Goal: Task Accomplishment & Management: Manage account settings

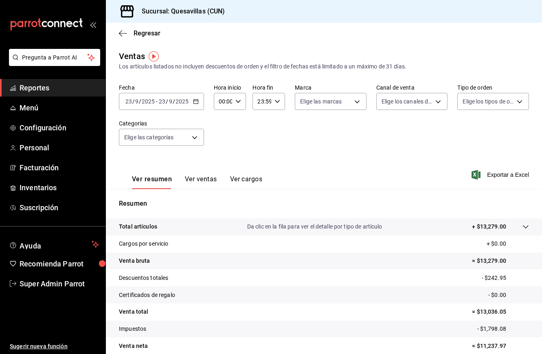
drag, startPoint x: 0, startPoint y: 0, endPoint x: 49, endPoint y: 84, distance: 97.3
click at [49, 84] on span "Reportes" at bounding box center [59, 87] width 79 height 11
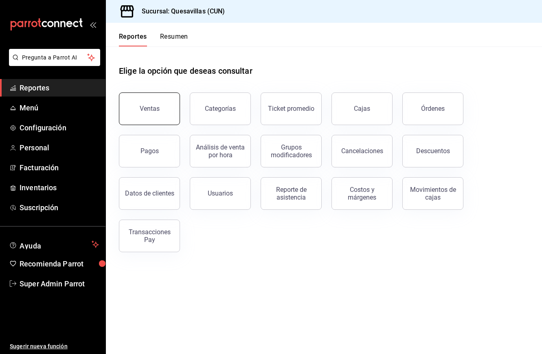
click at [164, 113] on button "Ventas" at bounding box center [149, 108] width 61 height 33
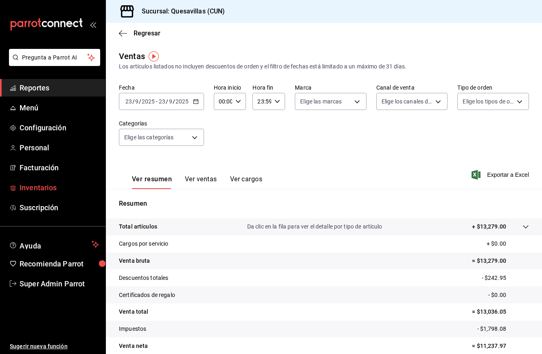
click at [47, 183] on span "Inventarios" at bounding box center [59, 187] width 79 height 11
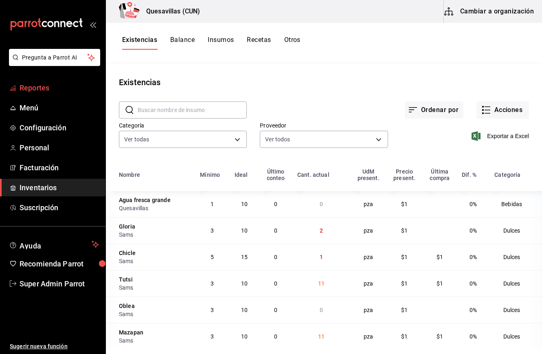
click at [53, 91] on span "Reportes" at bounding box center [59, 87] width 79 height 11
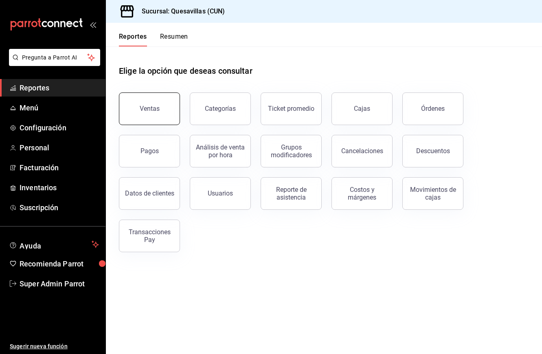
click at [149, 106] on div "Ventas" at bounding box center [150, 109] width 20 height 8
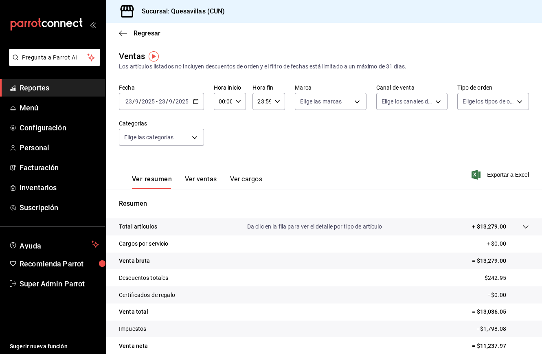
click at [148, 101] on input "2025" at bounding box center [148, 101] width 14 height 7
click at [147, 129] on span "Hoy" at bounding box center [157, 126] width 63 height 9
click at [394, 206] on p "Resumen" at bounding box center [324, 204] width 410 height 10
click at [195, 102] on icon "button" at bounding box center [196, 102] width 6 height 6
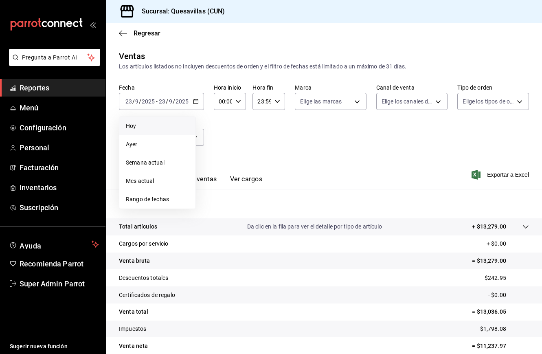
click at [152, 123] on span "Hoy" at bounding box center [157, 126] width 63 height 9
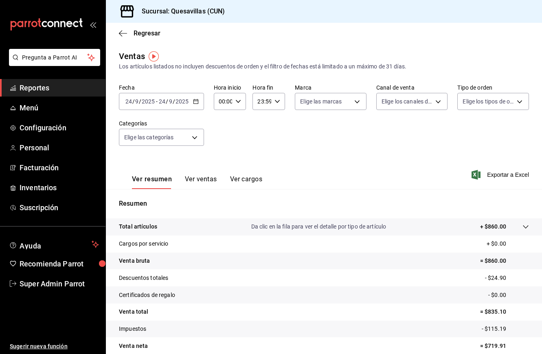
click at [198, 180] on button "Ver ventas" at bounding box center [201, 182] width 32 height 14
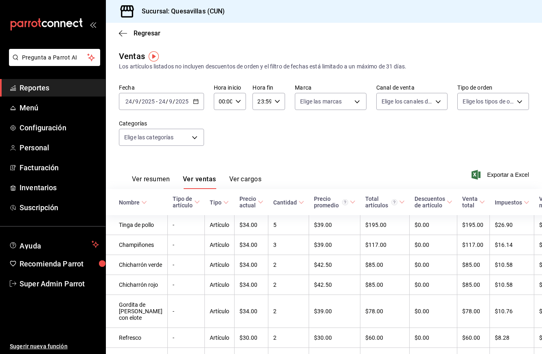
click at [325, 169] on div "Ver resumen Ver ventas Ver cargos Exportar a Excel" at bounding box center [324, 172] width 436 height 33
click at [43, 92] on span "Reportes" at bounding box center [59, 87] width 79 height 11
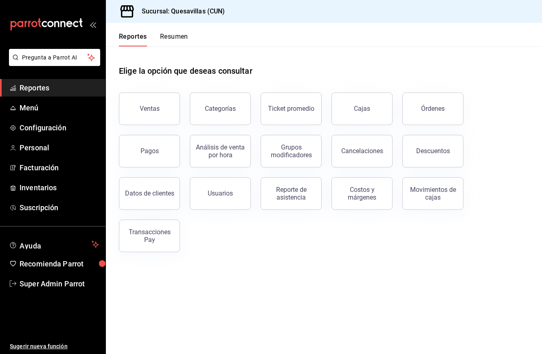
click at [229, 215] on div "Ventas Categorías Ticket promedio Cajas Órdenes Pagos Análisis de venta por hor…" at bounding box center [319, 167] width 420 height 169
click at [42, 186] on span "Inventarios" at bounding box center [59, 187] width 79 height 11
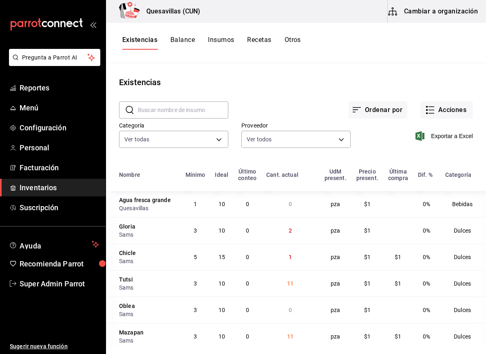
click at [311, 98] on div "Ordenar por Acciones" at bounding box center [350, 103] width 244 height 30
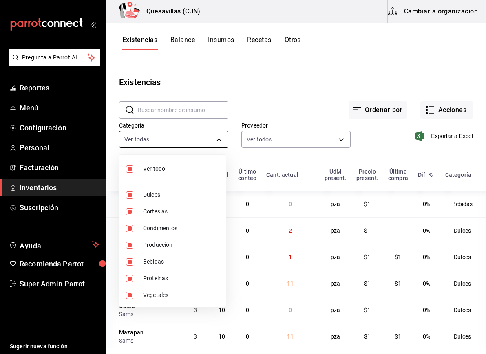
click at [171, 145] on body "Pregunta a Parrot AI Reportes Menú Configuración Personal Facturación Inventari…" at bounding box center [243, 174] width 486 height 348
click at [147, 165] on span "Ver todo" at bounding box center [181, 169] width 76 height 9
checkbox input "false"
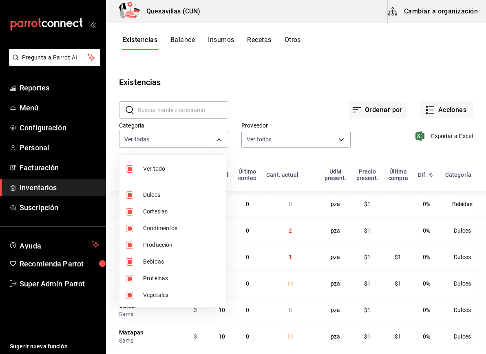
checkbox input "false"
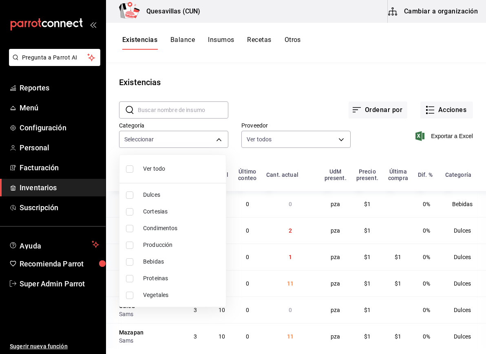
click at [158, 198] on span "Dulces" at bounding box center [181, 195] width 76 height 9
type input "443e0117-2505-455b-86bb-778d5150c9f2"
checkbox input "true"
click at [242, 65] on div at bounding box center [243, 177] width 486 height 354
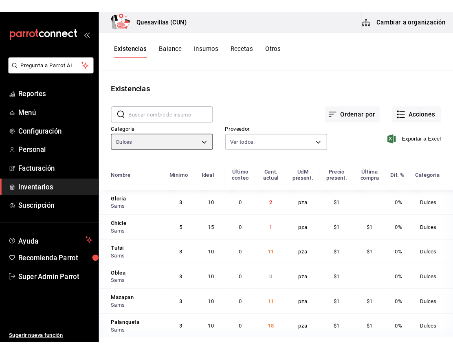
scroll to position [5, 0]
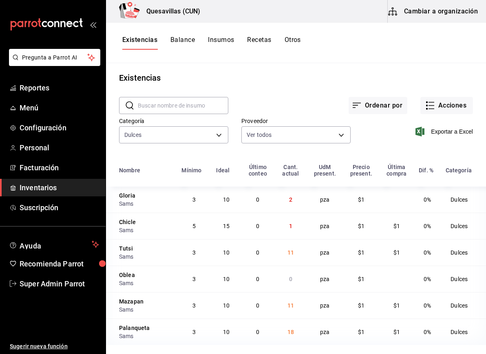
click at [284, 245] on td "11" at bounding box center [290, 252] width 32 height 26
click at [326, 113] on div "Proveedor Ver todos d45e567d-27af-44cc-b827-338acc038cb9,4f7d8df2-c730-4b7c-b87…" at bounding box center [289, 125] width 122 height 42
click at [437, 106] on button "Acciones" at bounding box center [446, 105] width 53 height 17
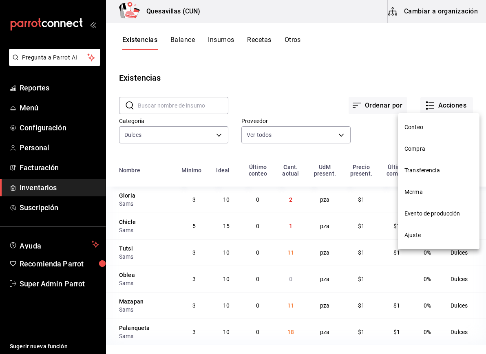
click at [426, 150] on span "Compra" at bounding box center [438, 149] width 68 height 9
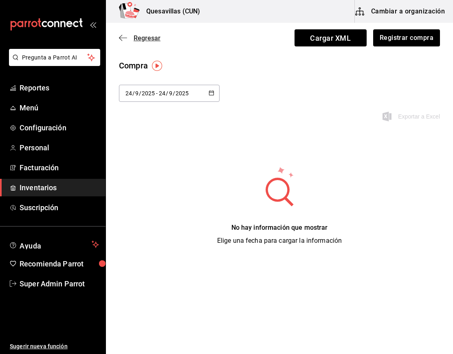
click at [121, 37] on icon "button" at bounding box center [123, 37] width 8 height 7
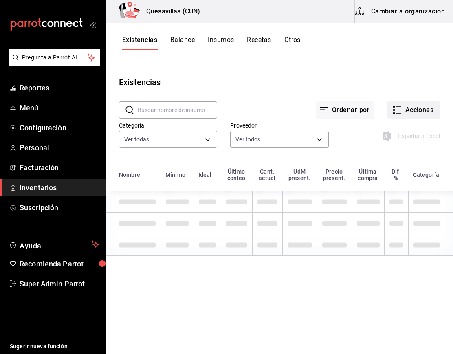
click at [420, 113] on button "Acciones" at bounding box center [413, 109] width 53 height 17
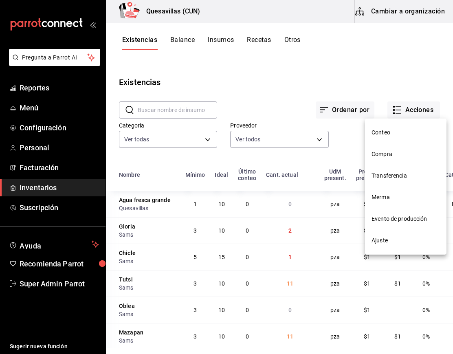
click at [391, 240] on span "Ajuste" at bounding box center [406, 240] width 68 height 9
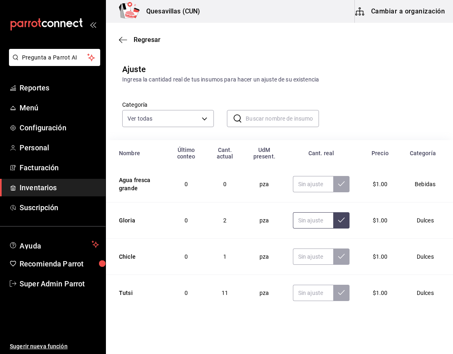
click at [312, 227] on input "text" at bounding box center [313, 220] width 41 height 16
type input "22.00"
click at [306, 259] on input "text" at bounding box center [313, 257] width 41 height 16
type input "21.00"
click at [302, 293] on input "text" at bounding box center [313, 293] width 41 height 16
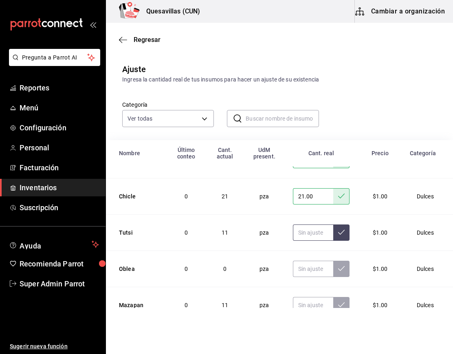
scroll to position [61, 0]
click at [305, 271] on input "text" at bounding box center [313, 268] width 41 height 16
type input "25.00"
click at [301, 301] on input "text" at bounding box center [313, 305] width 41 height 16
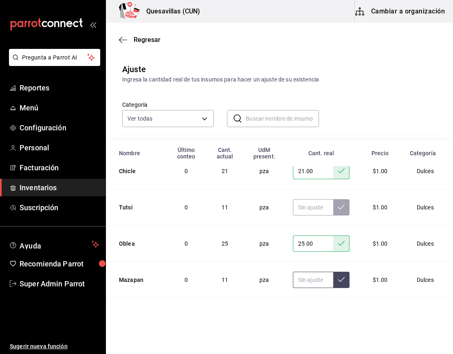
scroll to position [90, 0]
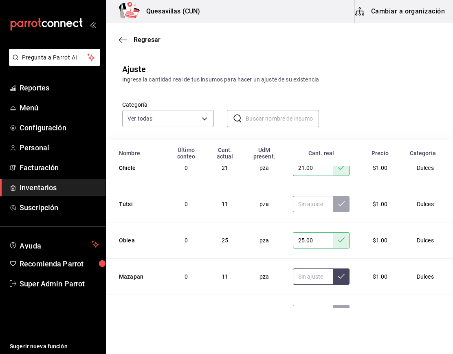
click at [302, 276] on input "text" at bounding box center [313, 277] width 41 height 16
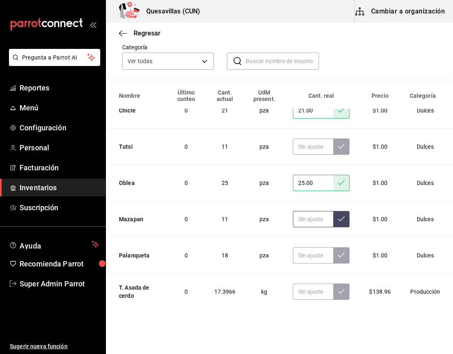
scroll to position [59, 0]
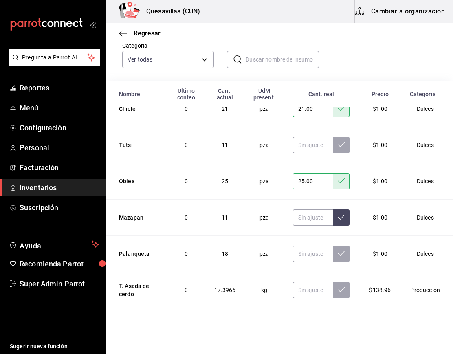
click at [305, 242] on td at bounding box center [321, 254] width 77 height 36
click at [305, 258] on input "text" at bounding box center [313, 254] width 41 height 16
click at [306, 258] on input "28.00" at bounding box center [313, 254] width 41 height 16
type input "28.00"
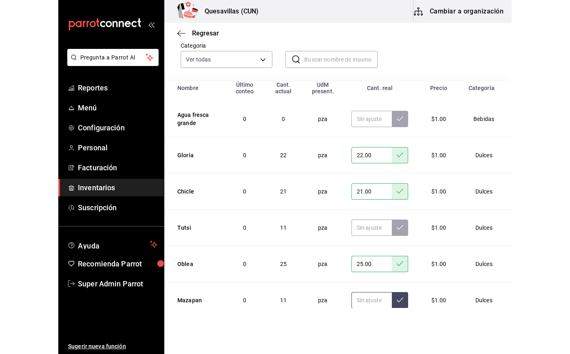
scroll to position [0, 0]
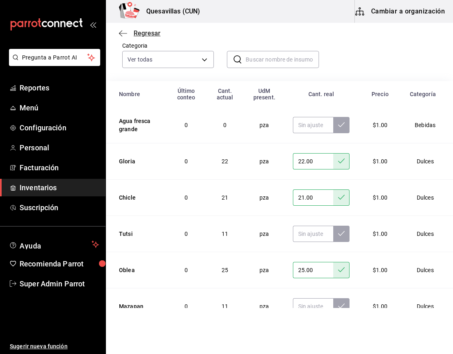
click at [124, 37] on icon "button" at bounding box center [123, 33] width 8 height 7
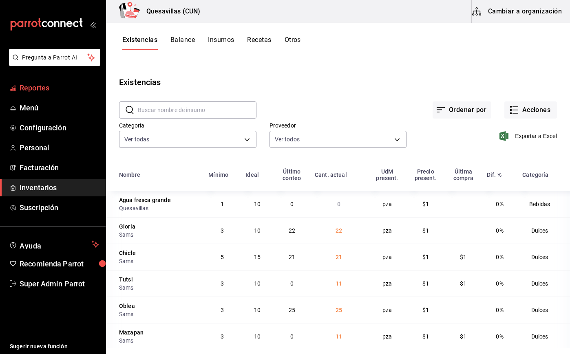
click at [40, 90] on span "Reportes" at bounding box center [59, 87] width 79 height 11
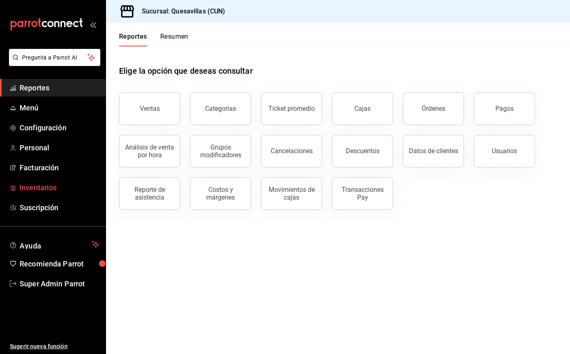
click at [44, 184] on span "Inventarios" at bounding box center [59, 187] width 79 height 11
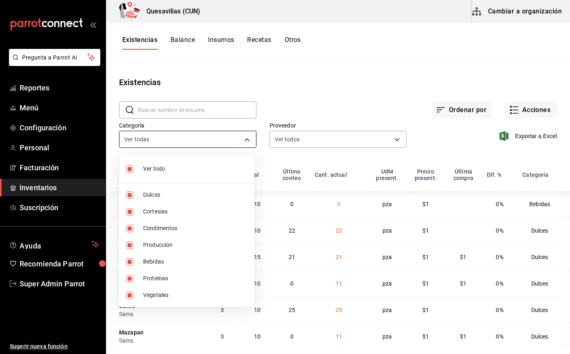
click at [178, 136] on body "Pregunta a Parrot AI Reportes Menú Configuración Personal Facturación Inventari…" at bounding box center [285, 174] width 570 height 348
click at [157, 178] on li "Ver todo" at bounding box center [186, 169] width 134 height 22
checkbox input "false"
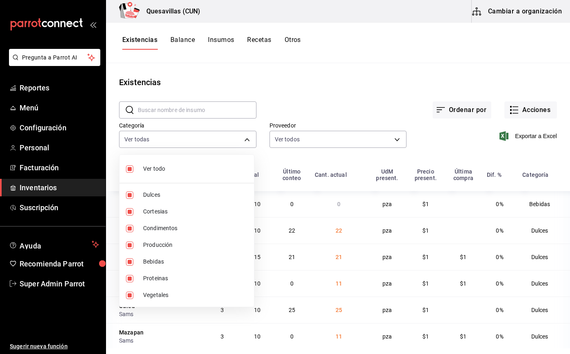
checkbox input "false"
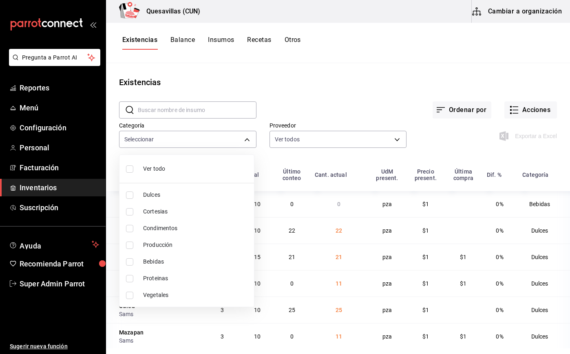
click at [156, 247] on span "Producción" at bounding box center [195, 245] width 104 height 9
type input "bebc2c6b-34ae-4f97-b23e-c489b3168901"
checkbox input "true"
click at [298, 115] on div at bounding box center [285, 177] width 570 height 354
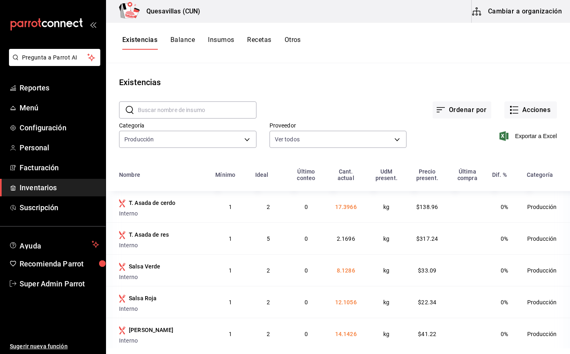
click at [298, 117] on div "Proveedor Ver todos d45e567d-27af-44cc-b827-338acc038cb9,4f7d8df2-c730-4b7c-b87…" at bounding box center [331, 130] width 150 height 42
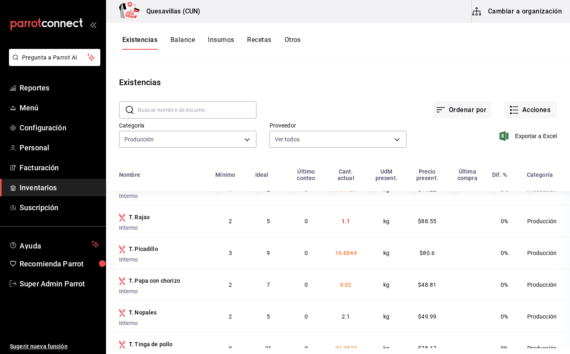
scroll to position [144, 0]
drag, startPoint x: 329, startPoint y: 229, endPoint x: 341, endPoint y: 225, distance: 12.5
click at [341, 225] on td "1.1" at bounding box center [346, 222] width 40 height 32
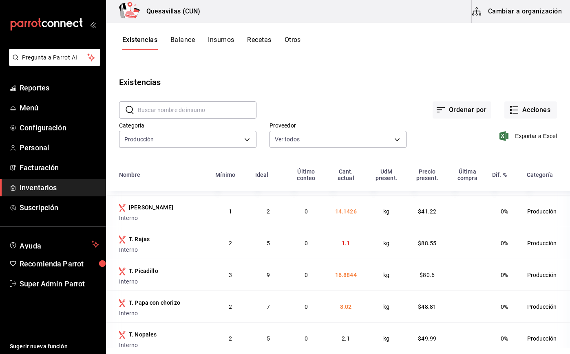
scroll to position [120, 0]
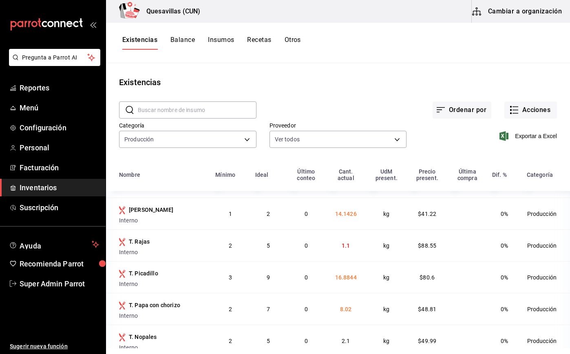
click at [500, 249] on span "0%" at bounding box center [503, 245] width 7 height 7
click at [467, 107] on button "Ordenar por" at bounding box center [461, 109] width 59 height 17
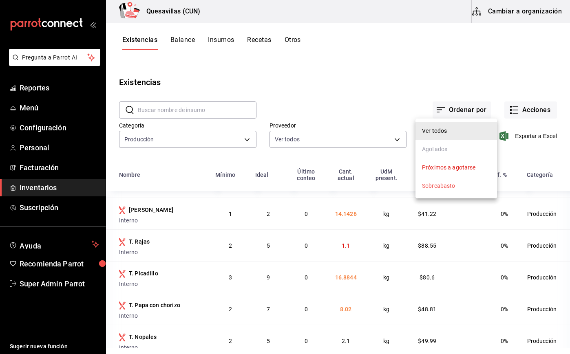
click at [468, 174] on li "Próximos a agotarse" at bounding box center [455, 167] width 81 height 18
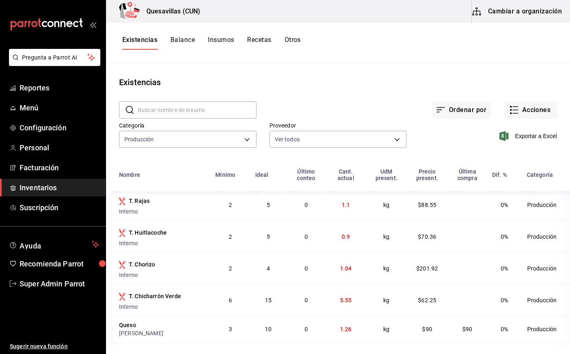
scroll to position [0, 0]
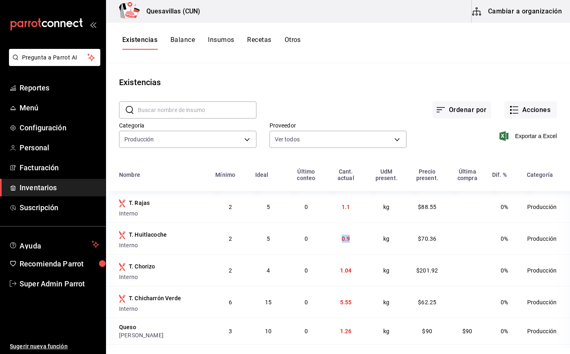
drag, startPoint x: 326, startPoint y: 242, endPoint x: 350, endPoint y: 245, distance: 24.2
click at [350, 245] on td "0.9" at bounding box center [346, 238] width 40 height 32
click at [366, 303] on td "kg" at bounding box center [386, 302] width 41 height 32
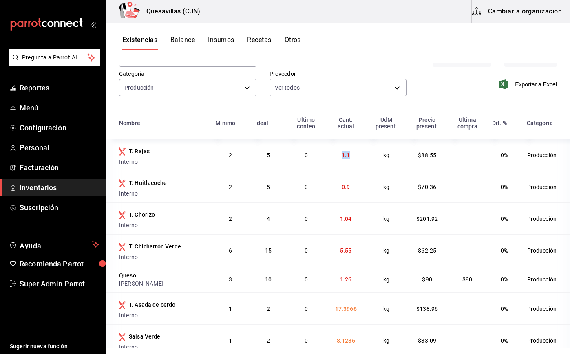
drag, startPoint x: 320, startPoint y: 151, endPoint x: 343, endPoint y: 157, distance: 24.3
click at [343, 157] on td "1.1" at bounding box center [346, 154] width 40 height 31
drag, startPoint x: 324, startPoint y: 188, endPoint x: 345, endPoint y: 222, distance: 40.5
click at [345, 222] on td "1.04" at bounding box center [346, 219] width 40 height 32
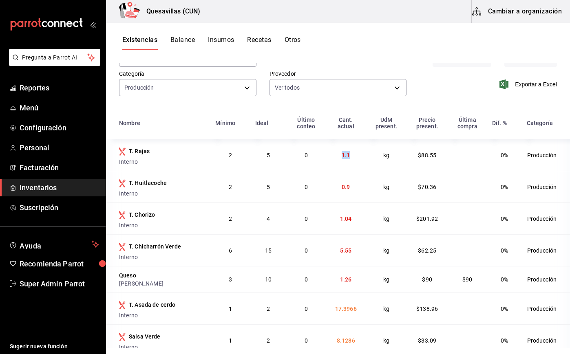
drag, startPoint x: 324, startPoint y: 158, endPoint x: 341, endPoint y: 157, distance: 17.6
click at [341, 157] on td "1.1" at bounding box center [346, 154] width 40 height 31
drag, startPoint x: 345, startPoint y: 222, endPoint x: 324, endPoint y: 219, distance: 21.3
click at [326, 219] on td "1.04" at bounding box center [346, 219] width 40 height 32
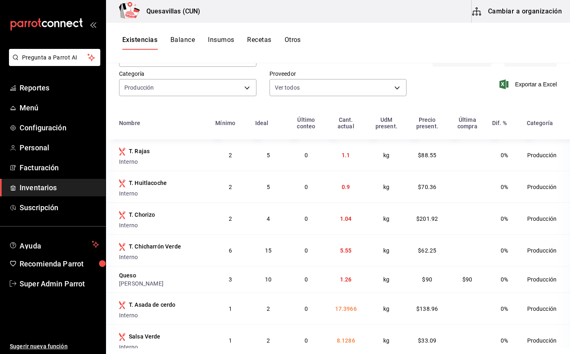
click at [340, 254] on span "5.55" at bounding box center [346, 250] width 12 height 7
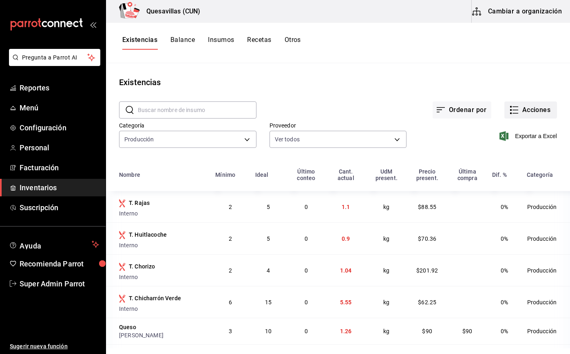
click at [508, 103] on button "Acciones" at bounding box center [530, 109] width 53 height 17
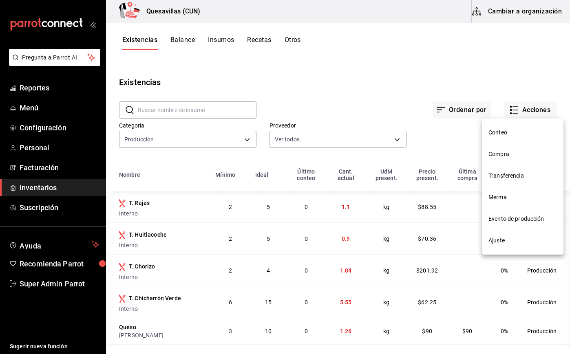
click at [515, 157] on span "Compra" at bounding box center [522, 154] width 68 height 9
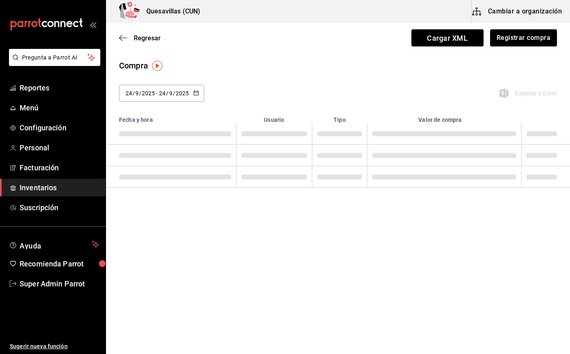
click at [195, 98] on div "[DATE] [DATE] - [DATE] [DATE]" at bounding box center [161, 93] width 85 height 17
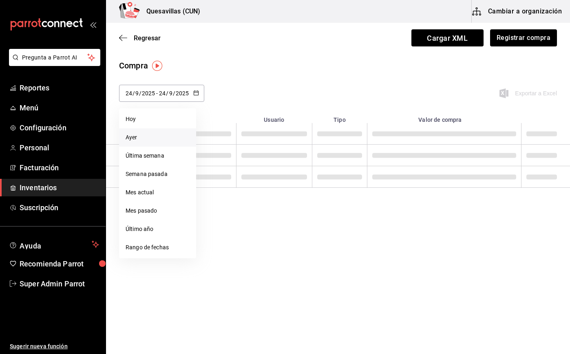
click at [151, 138] on li "Ayer" at bounding box center [157, 137] width 77 height 18
type input "[DATE]"
type input "23"
type input "[DATE]"
type input "23"
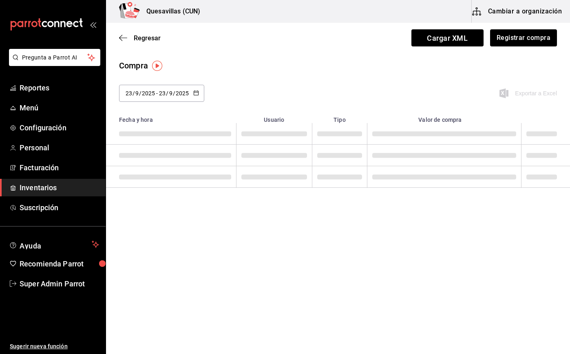
click at [193, 91] on icon "button" at bounding box center [196, 93] width 6 height 6
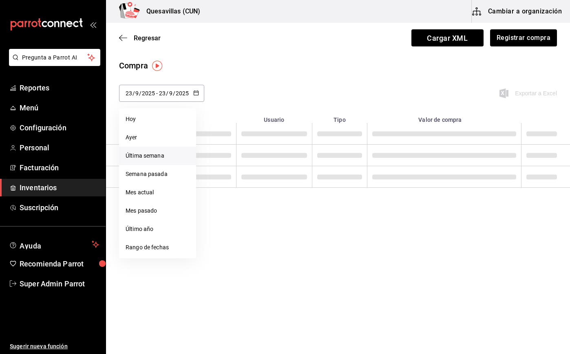
click at [174, 153] on li "Última semana" at bounding box center [157, 156] width 77 height 18
type input "[DATE]"
type input "21"
type input "[DATE]"
type input "24"
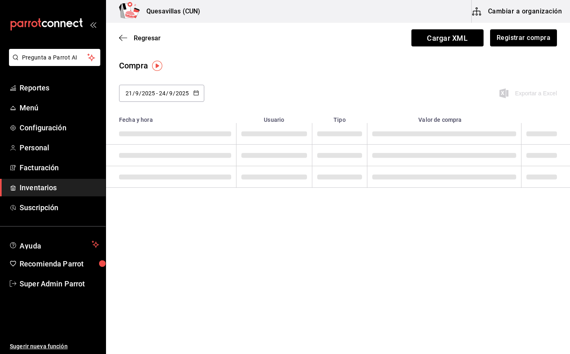
click at [174, 153] on span at bounding box center [175, 155] width 112 height 5
click at [195, 93] on icon "button" at bounding box center [196, 93] width 6 height 6
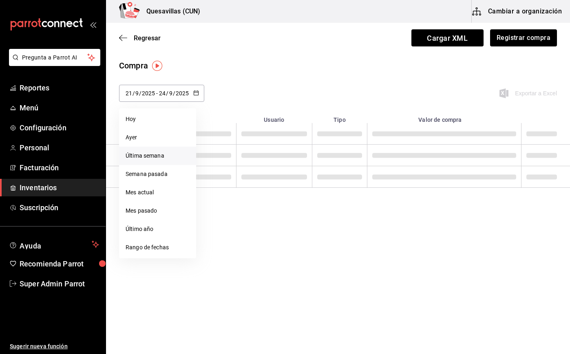
click at [161, 162] on li "Última semana" at bounding box center [157, 156] width 77 height 18
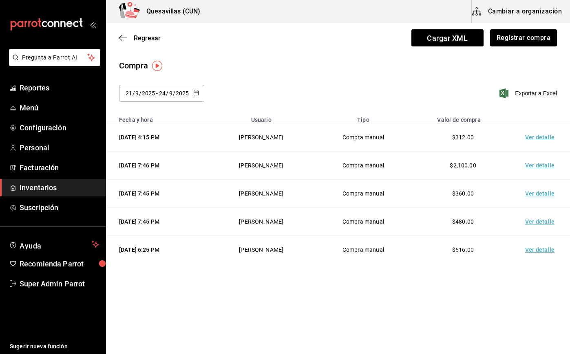
click at [542, 135] on td "Ver detalle" at bounding box center [541, 137] width 57 height 28
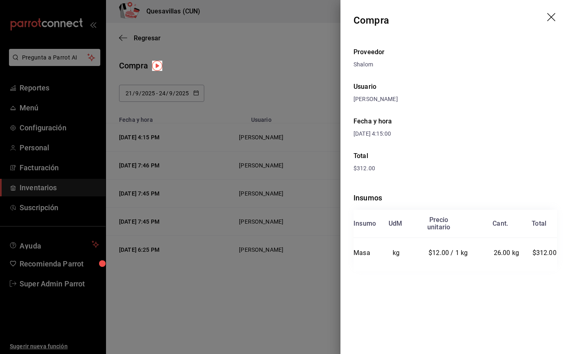
click at [190, 139] on div at bounding box center [285, 177] width 570 height 354
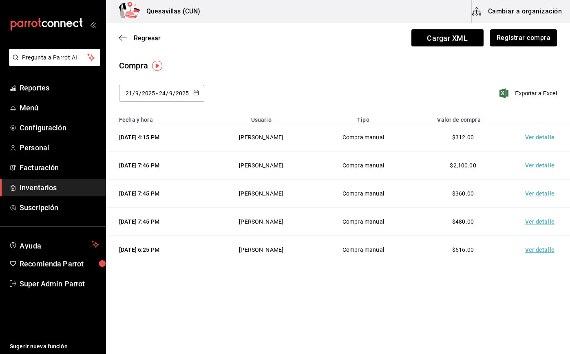
click at [534, 165] on td "Ver detalle" at bounding box center [541, 166] width 57 height 28
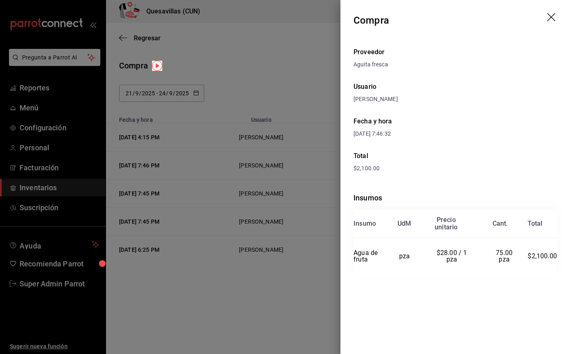
click at [220, 205] on div at bounding box center [285, 177] width 570 height 354
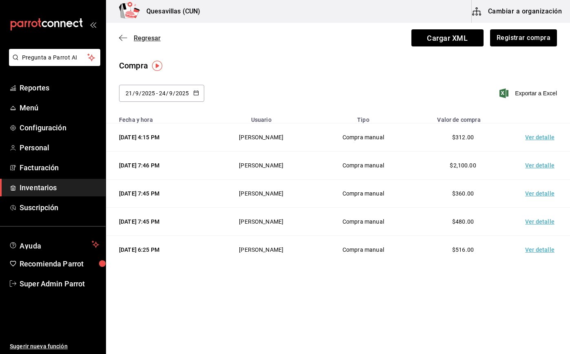
click at [119, 39] on icon "button" at bounding box center [123, 37] width 8 height 7
